Goal: Task Accomplishment & Management: Manage account settings

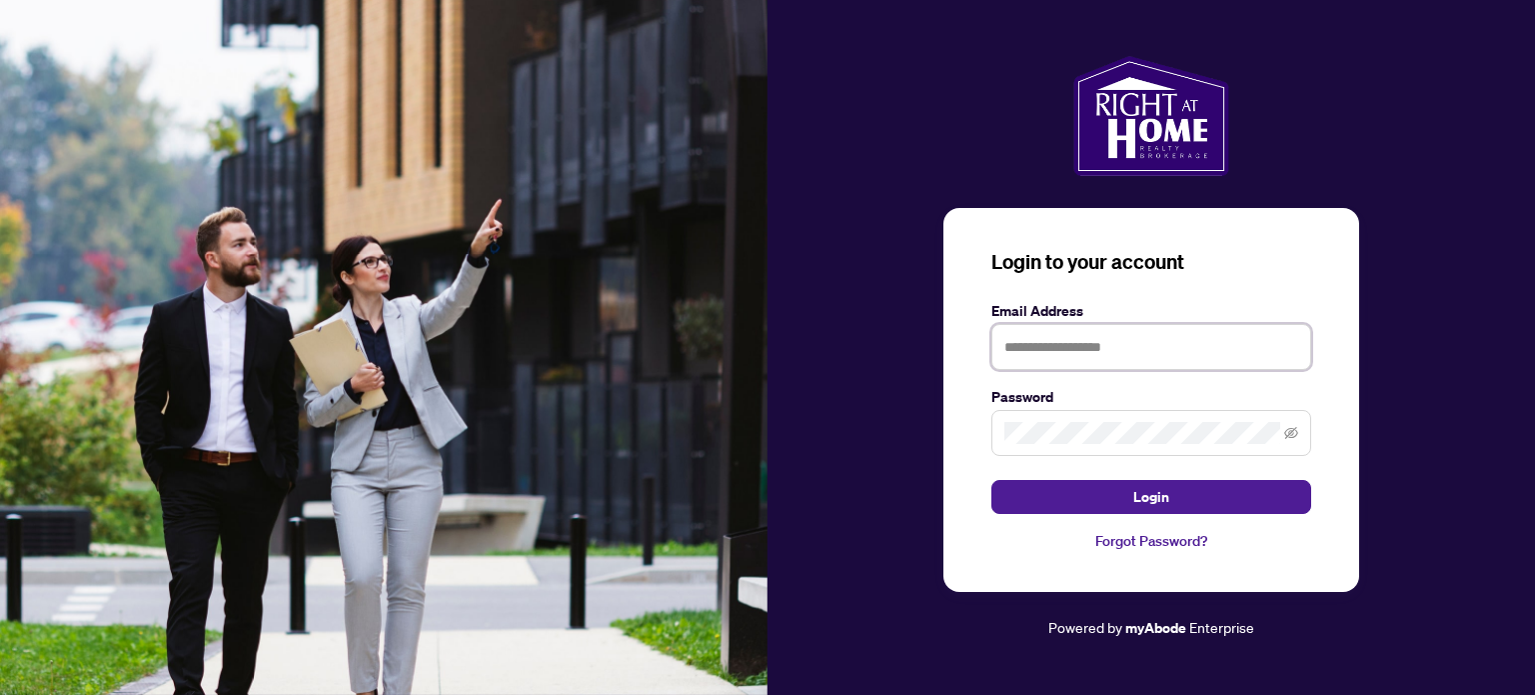
type input "**********"
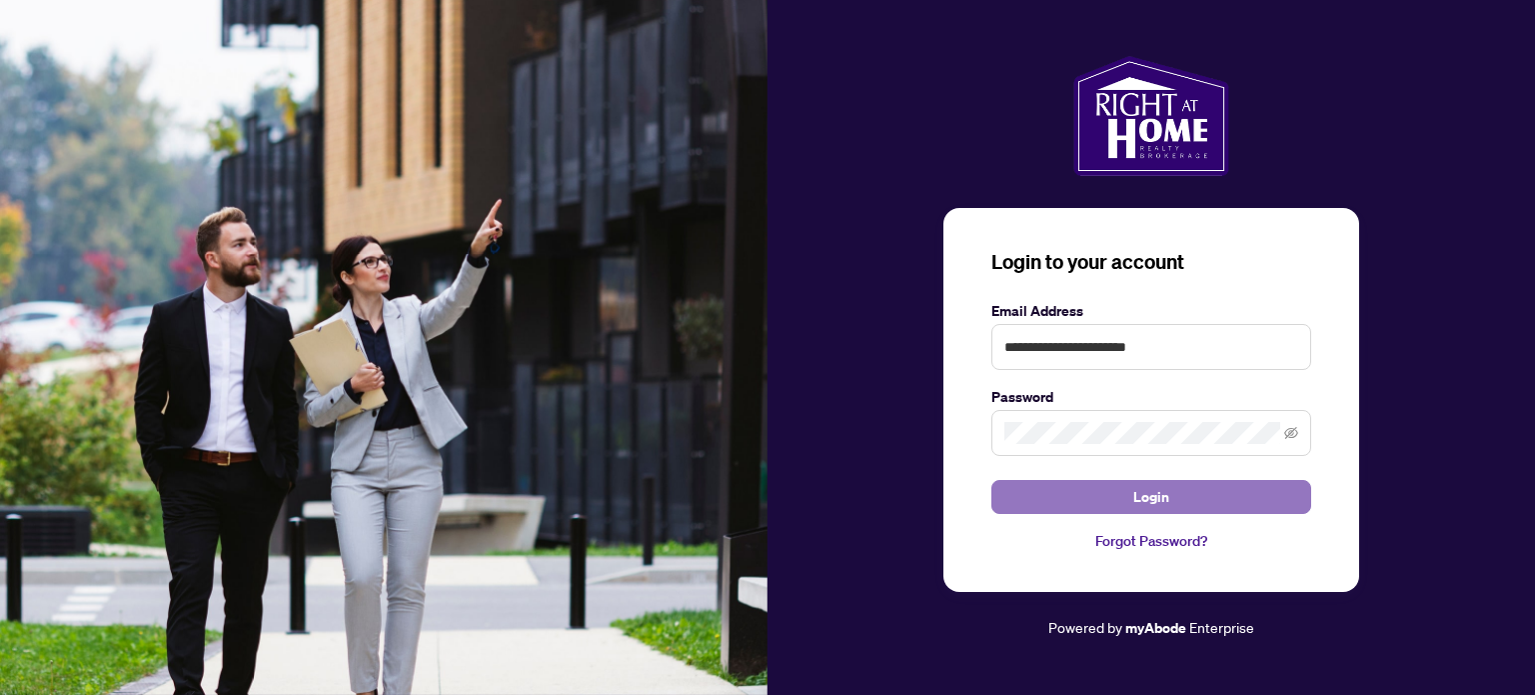
click at [1197, 505] on button "Login" at bounding box center [1151, 497] width 320 height 34
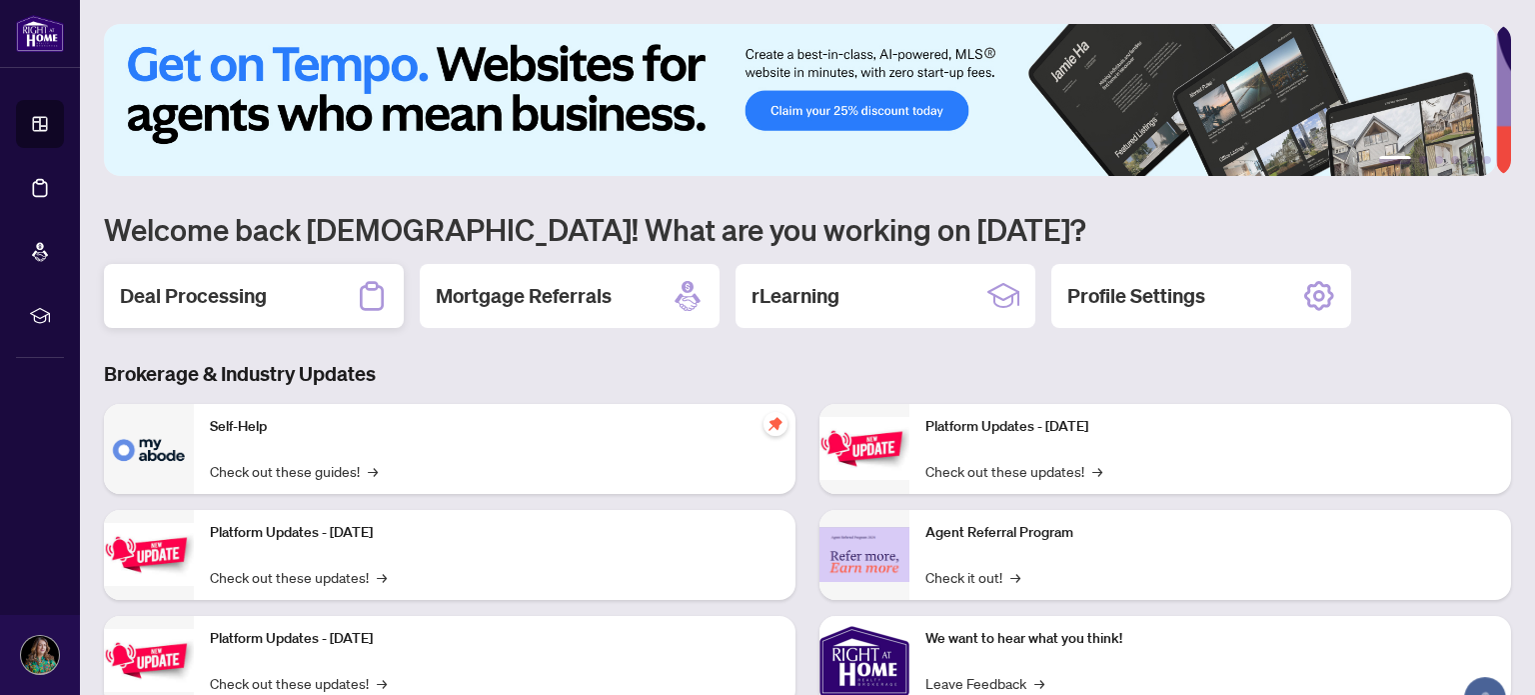
click at [171, 282] on h2 "Deal Processing" at bounding box center [193, 296] width 147 height 28
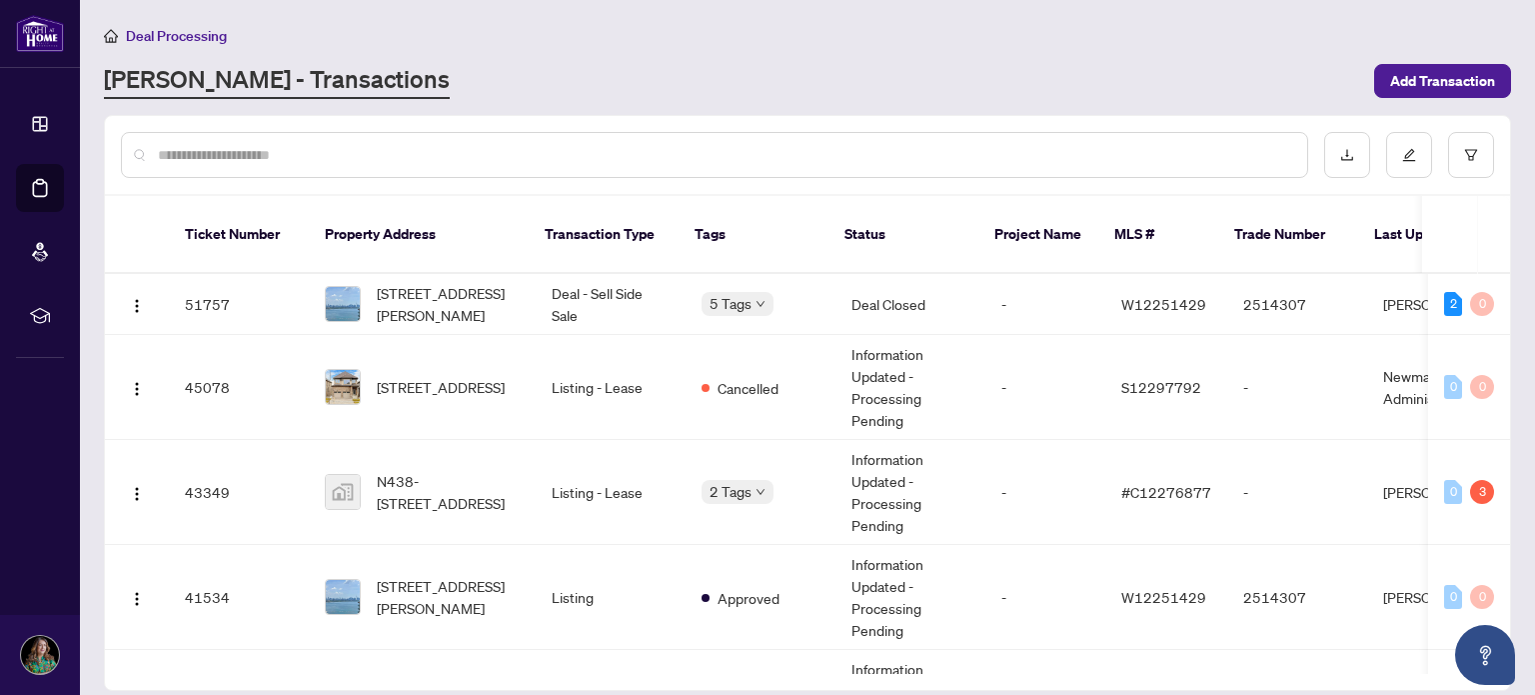
click at [404, 282] on span "[STREET_ADDRESS][PERSON_NAME]" at bounding box center [448, 304] width 143 height 44
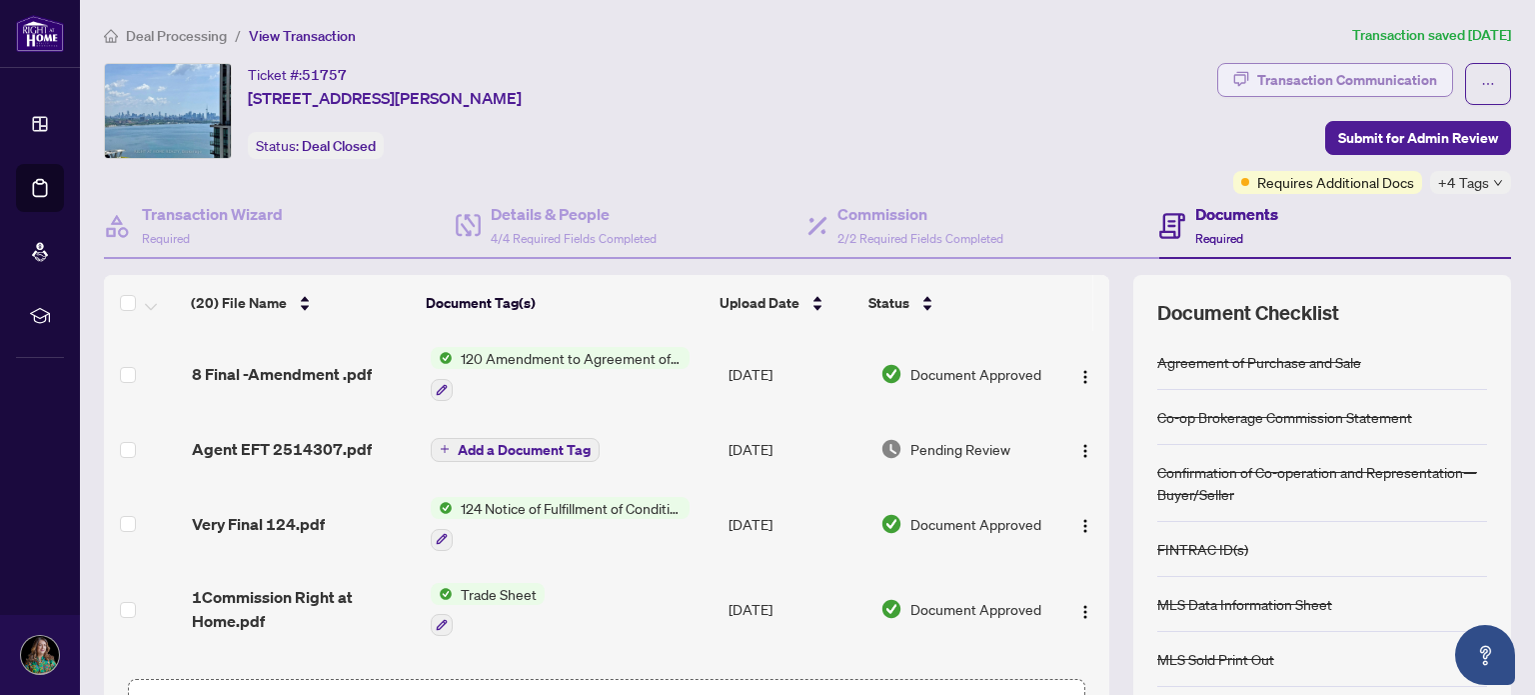
click at [1374, 83] on div "Transaction Communication" at bounding box center [1347, 80] width 180 height 32
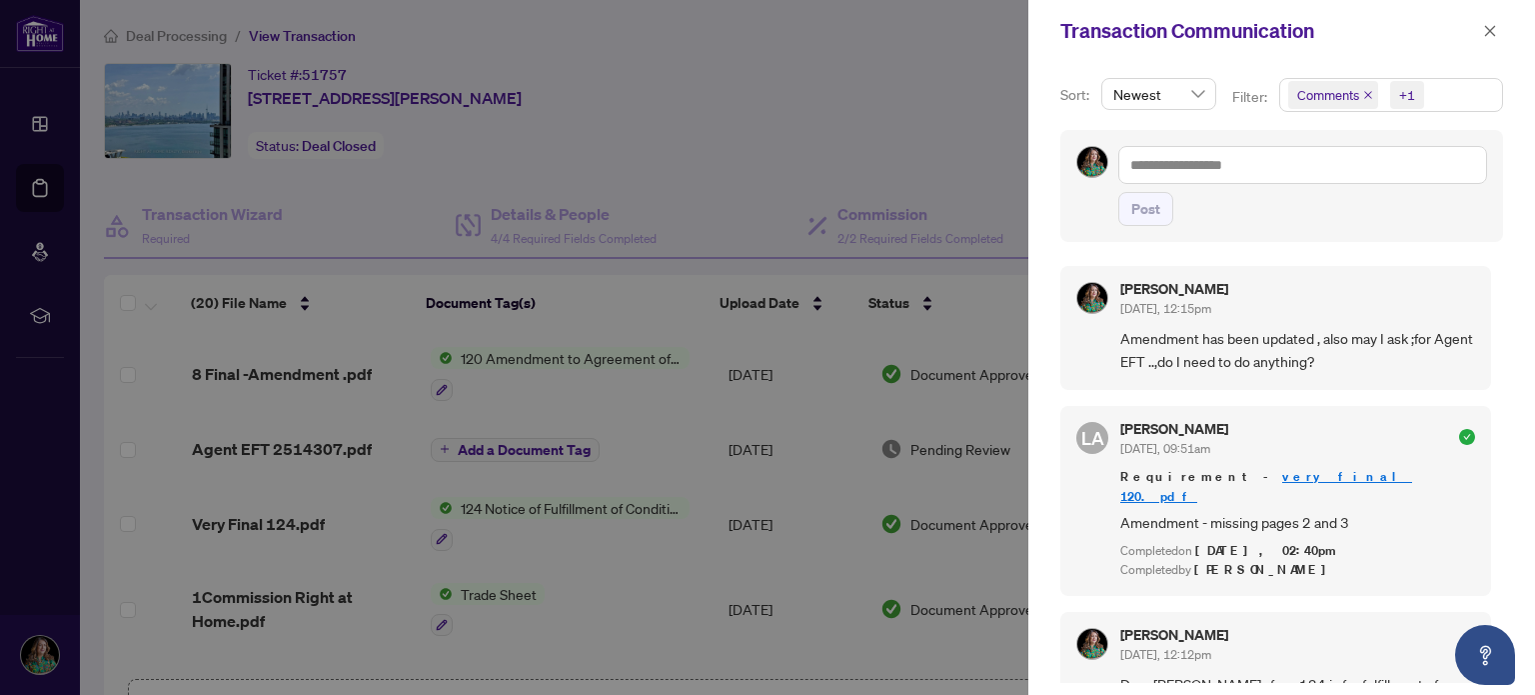
click at [959, 120] on div at bounding box center [767, 347] width 1535 height 695
click at [952, 104] on div at bounding box center [767, 347] width 1535 height 695
click at [1490, 31] on icon "close" at bounding box center [1490, 30] width 11 height 11
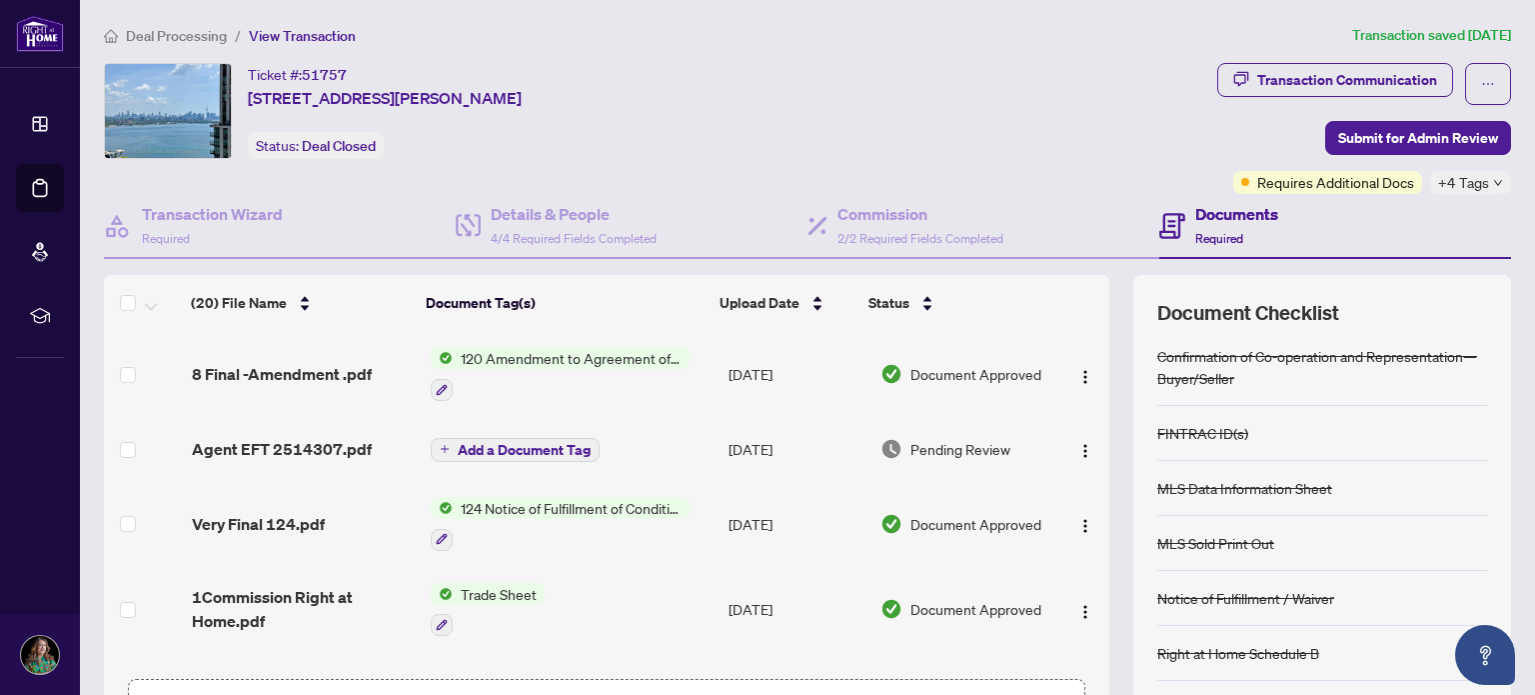
scroll to position [114, 0]
click at [327, 444] on span "Agent EFT 2514307.pdf" at bounding box center [282, 449] width 180 height 24
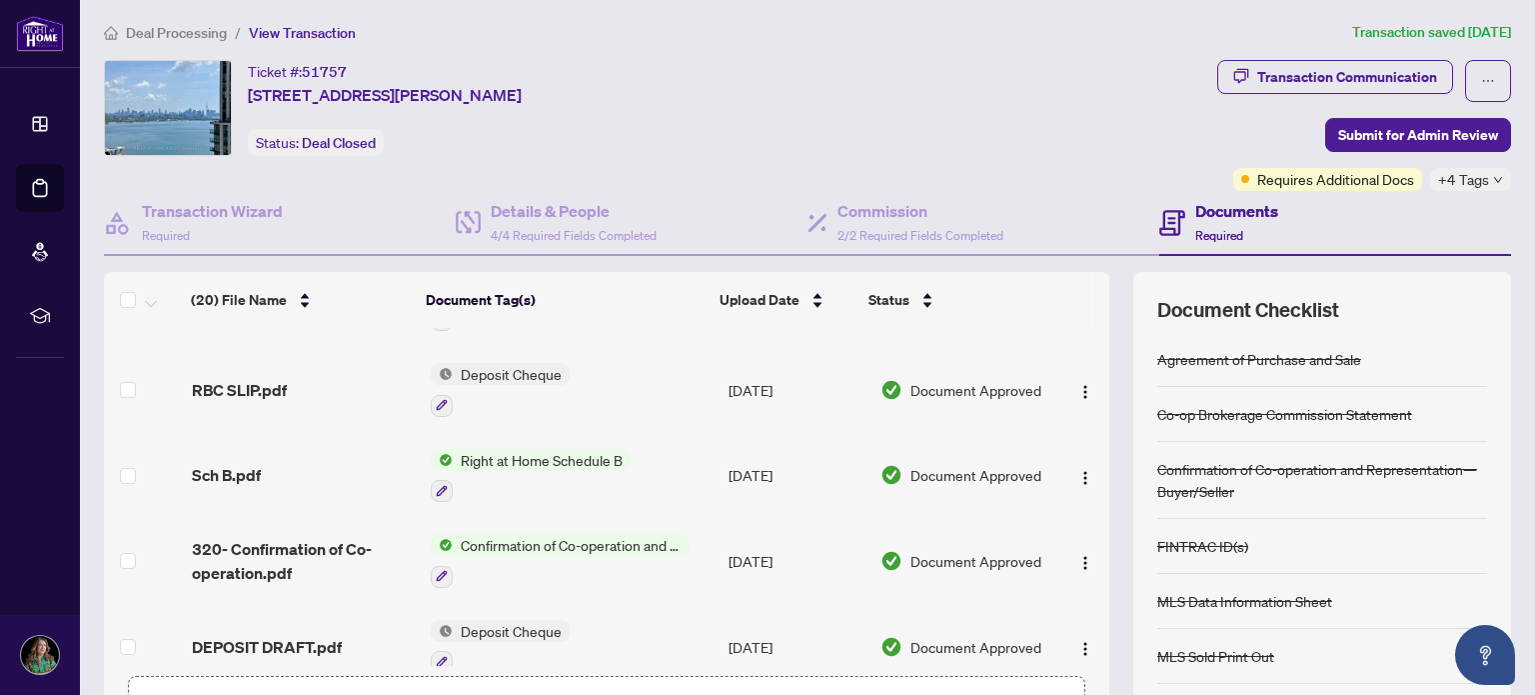
scroll to position [1315, 0]
